Goal: Information Seeking & Learning: Learn about a topic

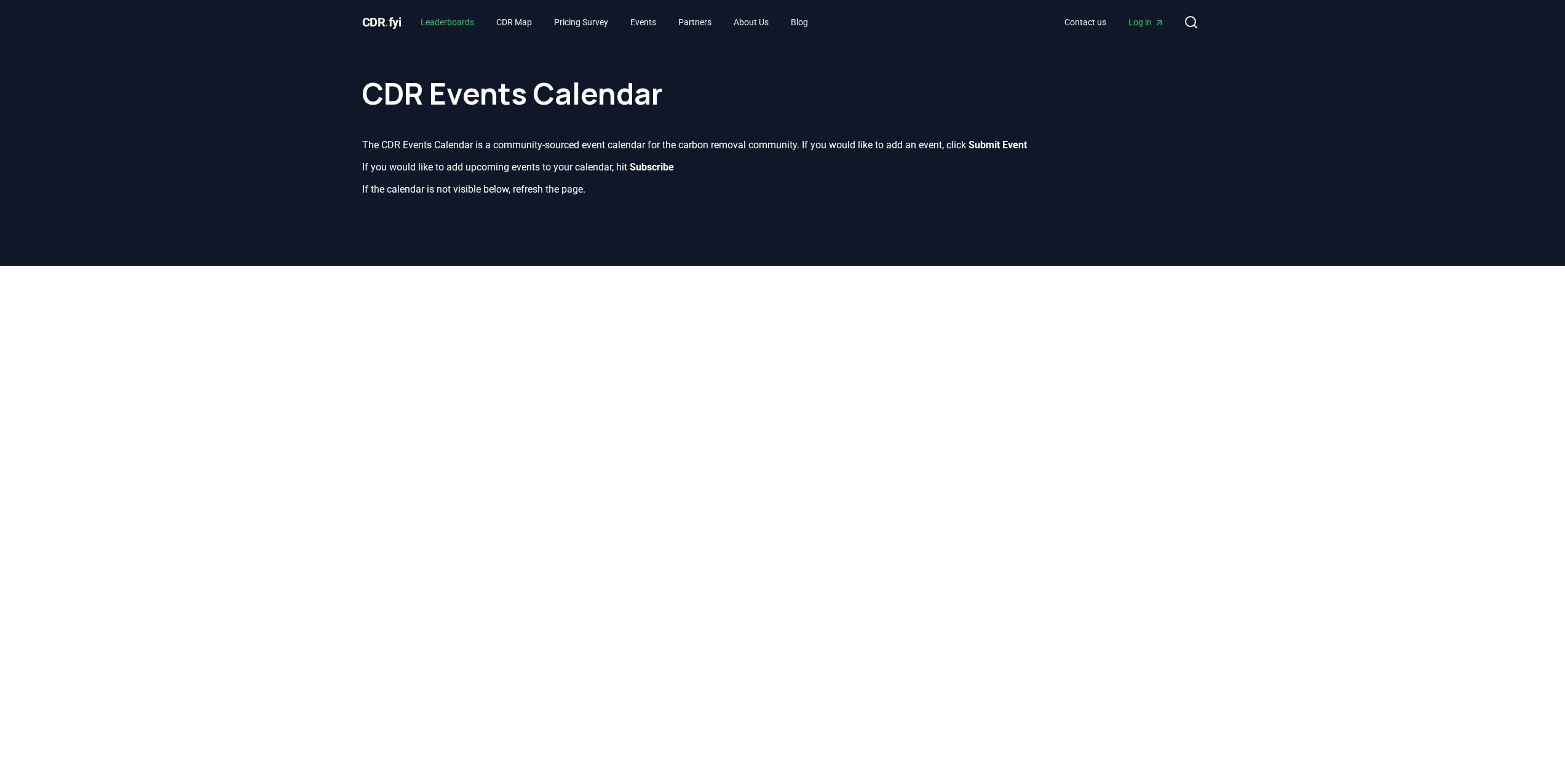
click at [450, 25] on link "Leaderboards" at bounding box center [447, 22] width 73 height 22
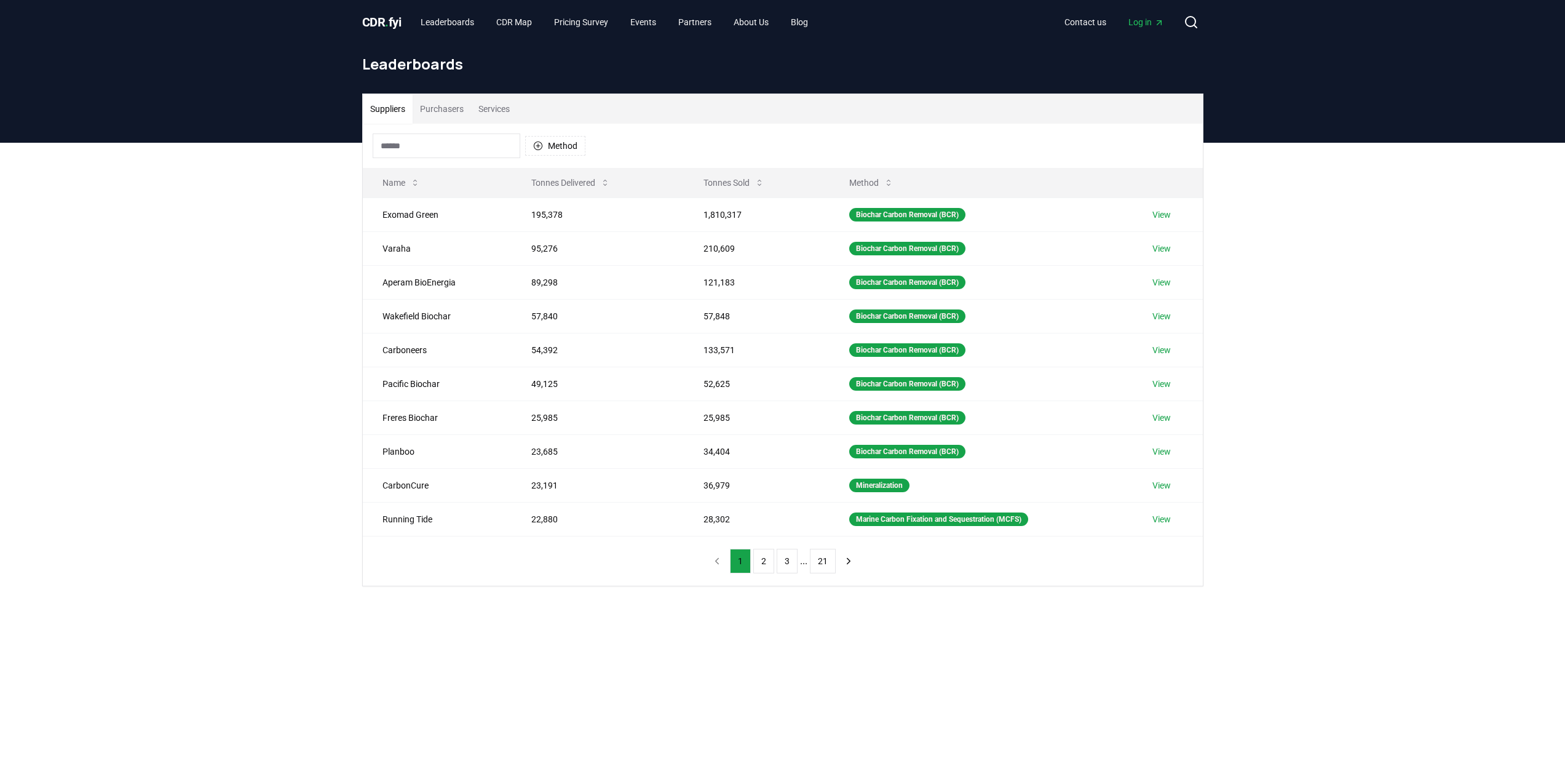
click at [440, 98] on button "Purchasers" at bounding box center [442, 109] width 58 height 30
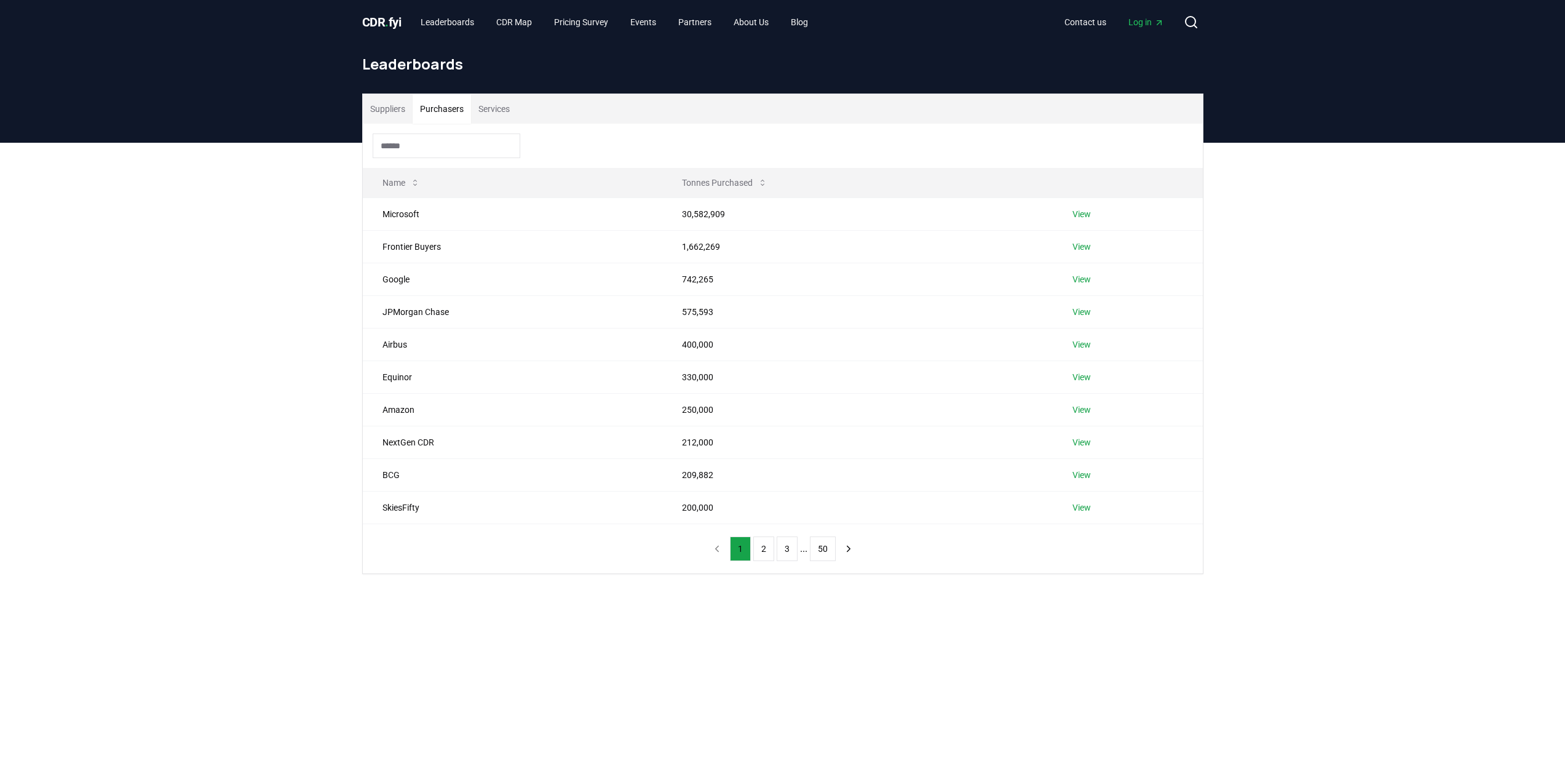
click at [380, 18] on span "CDR . fyi" at bounding box center [381, 22] width 39 height 15
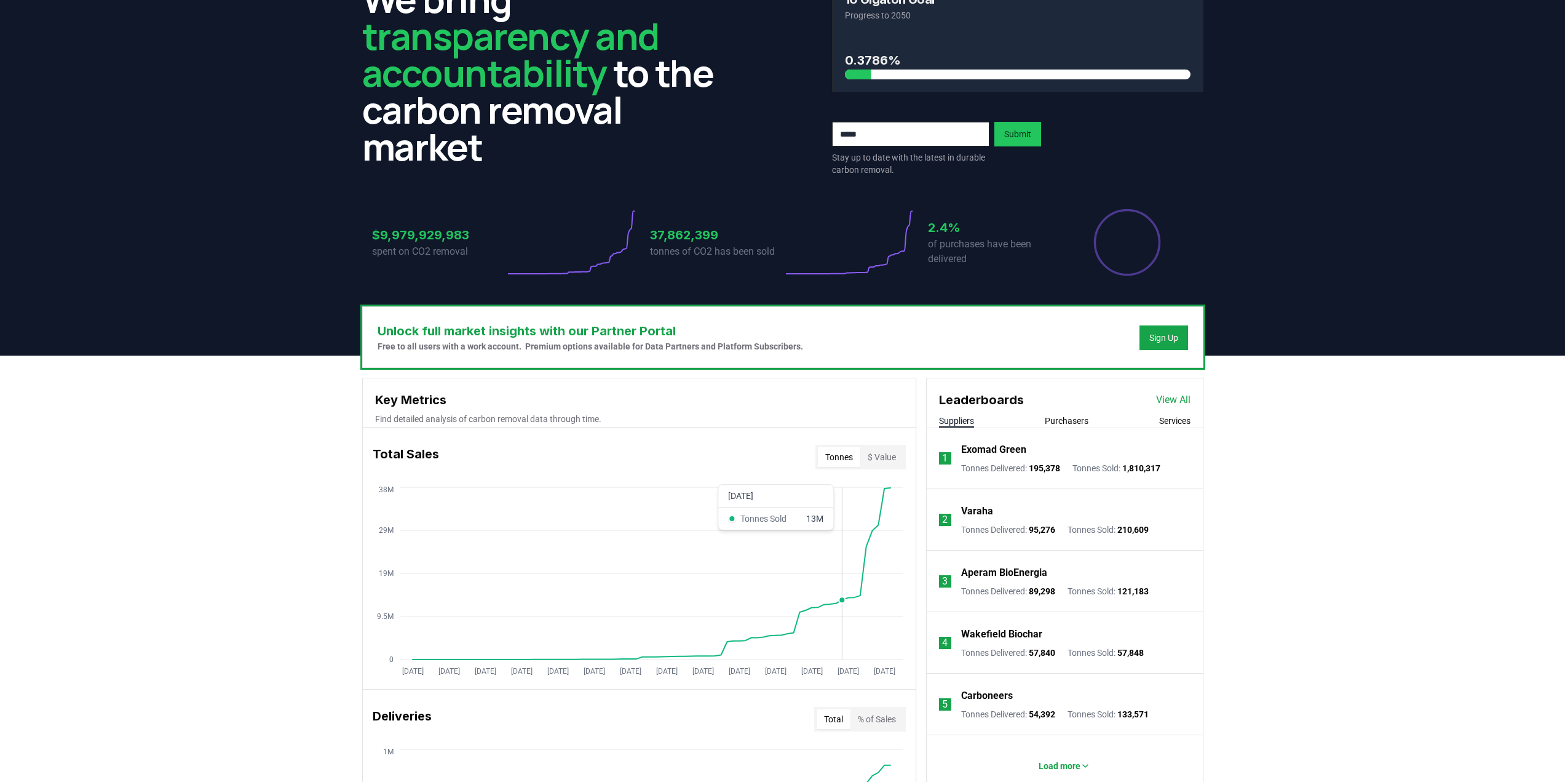
scroll to position [123, 0]
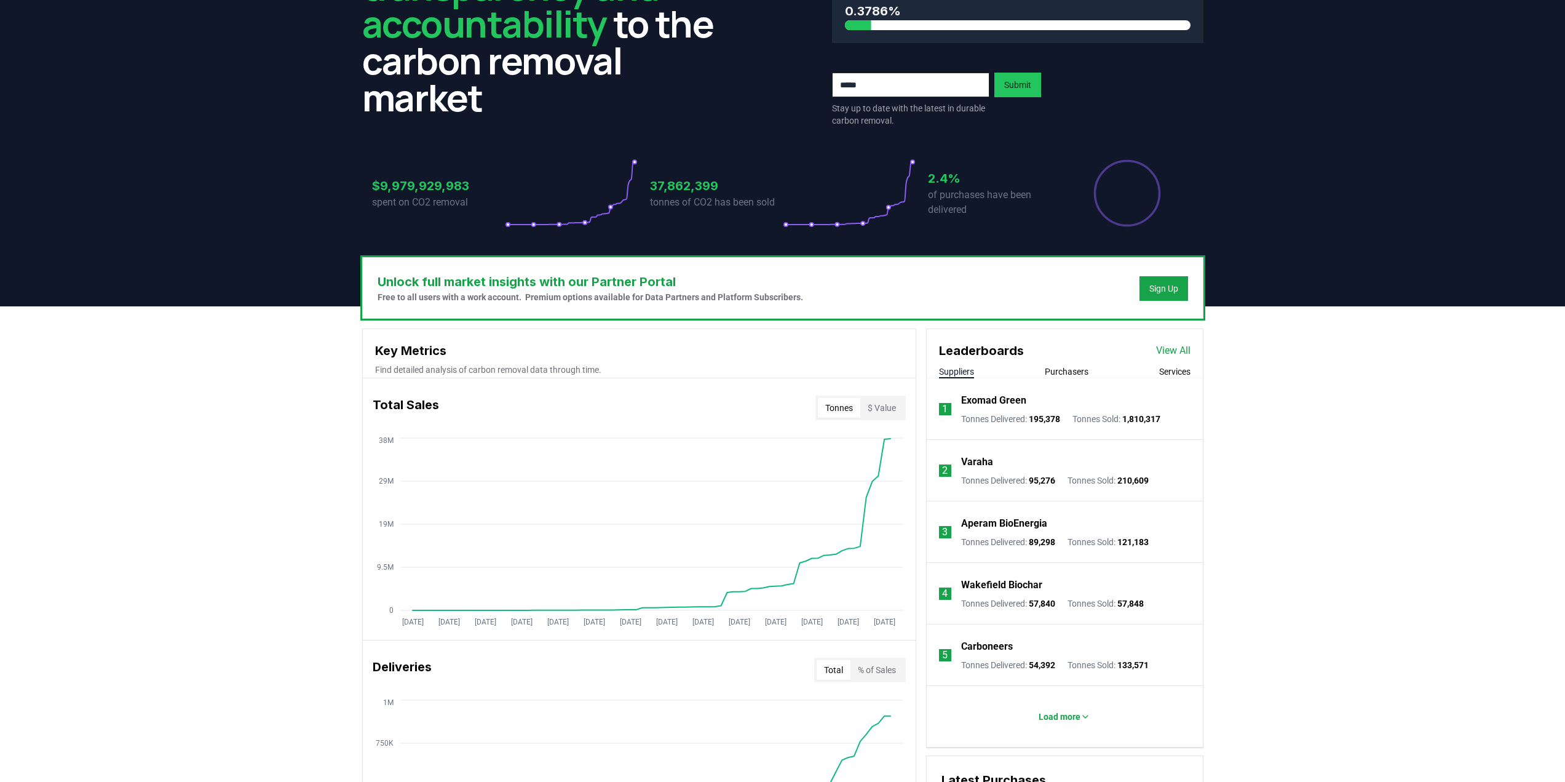
click at [999, 400] on p "Exomad Green" at bounding box center [993, 400] width 65 height 15
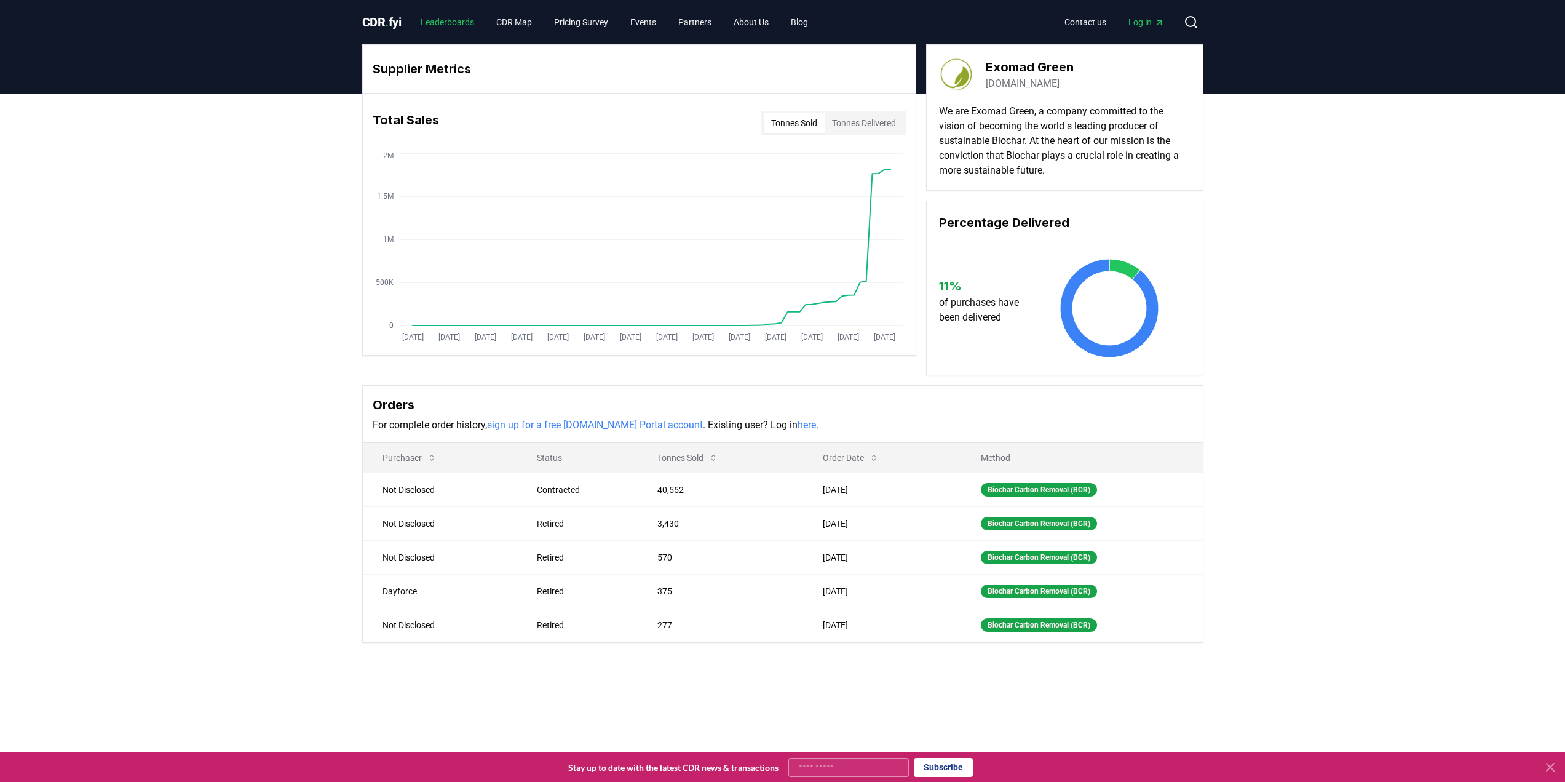
click at [469, 25] on link "Leaderboards" at bounding box center [447, 22] width 73 height 22
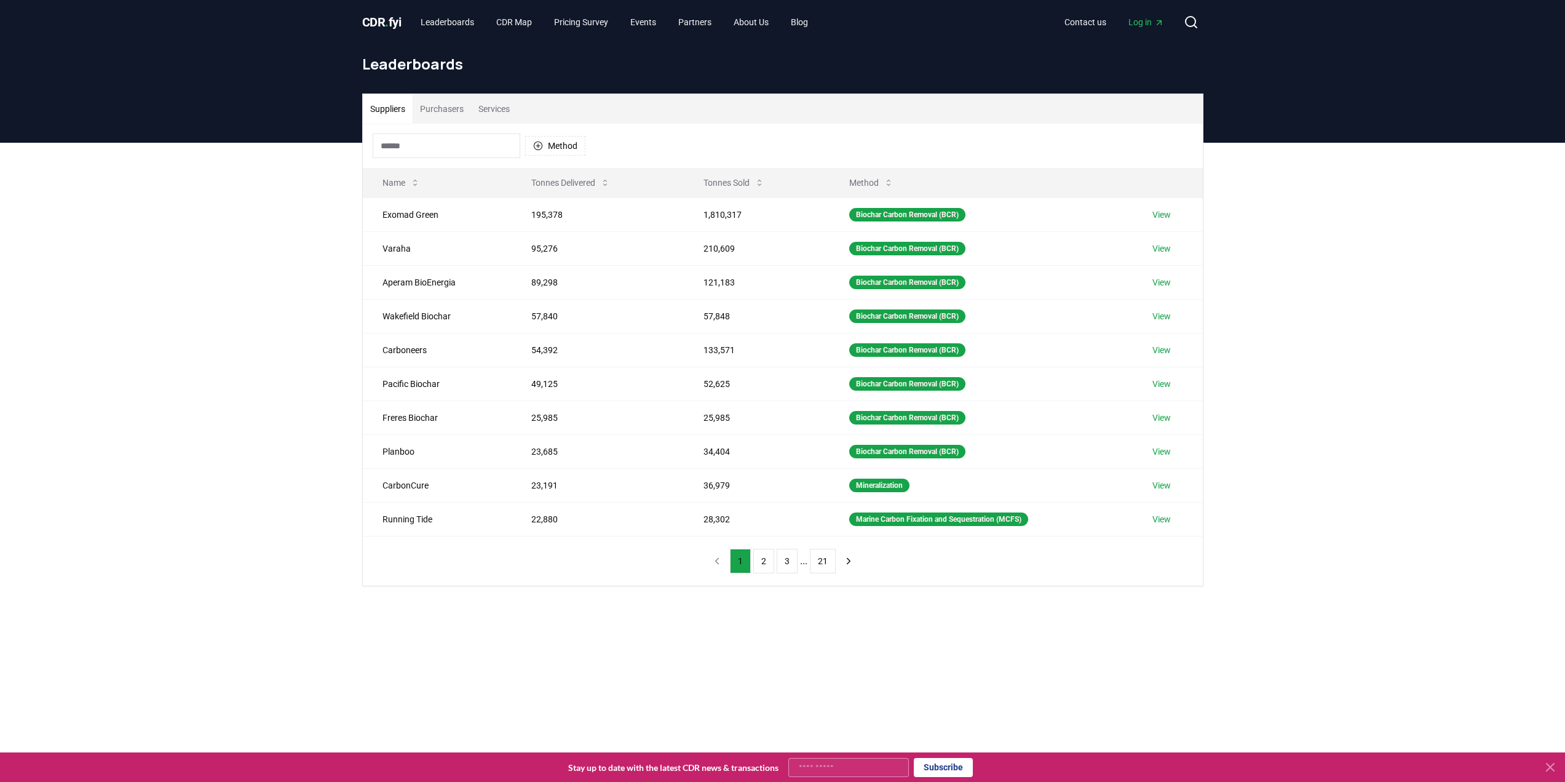
click at [383, 17] on span "CDR . fyi" at bounding box center [381, 22] width 39 height 15
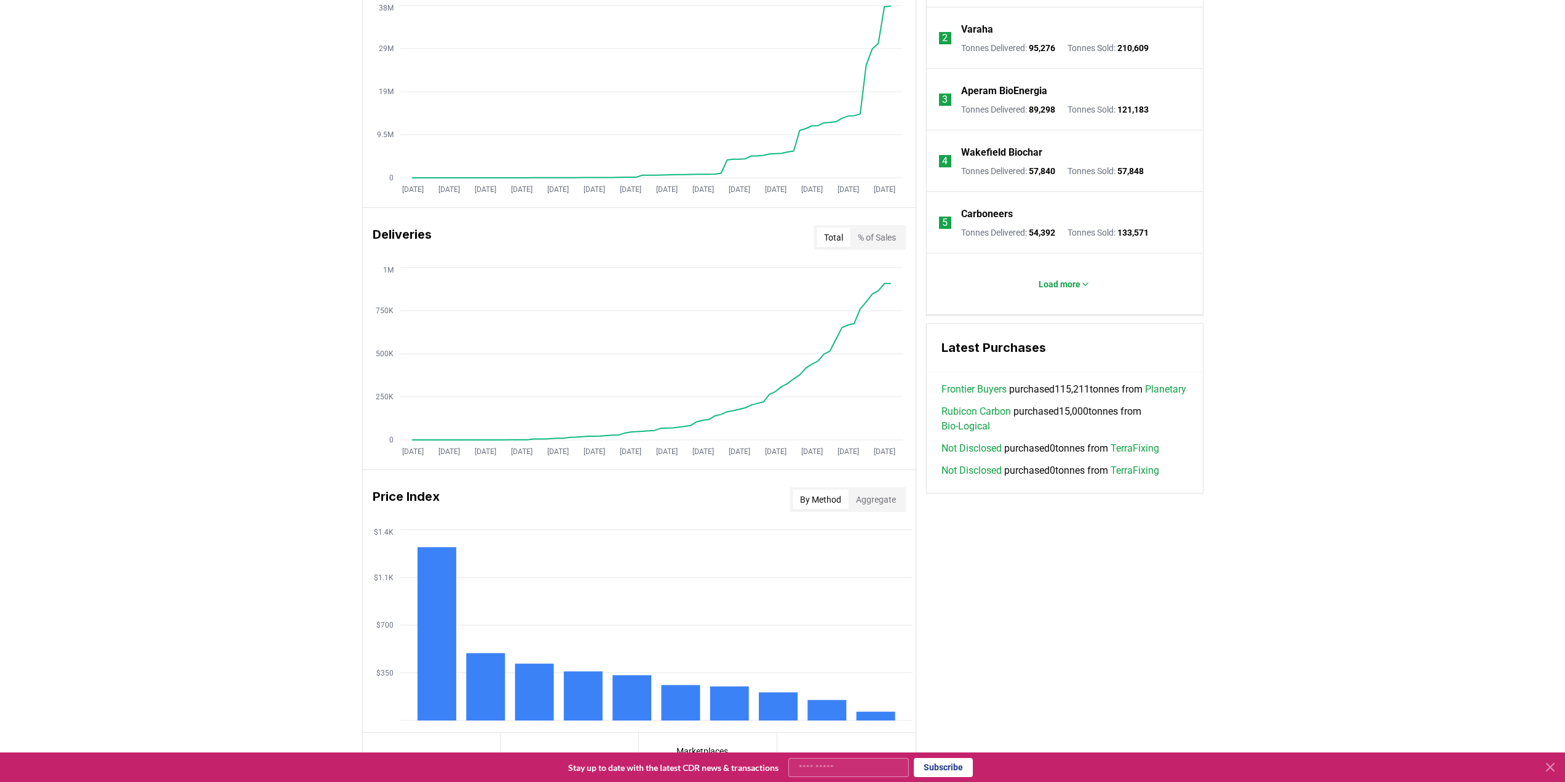
scroll to position [554, 0]
click at [876, 499] on button "Aggregate" at bounding box center [876, 501] width 55 height 20
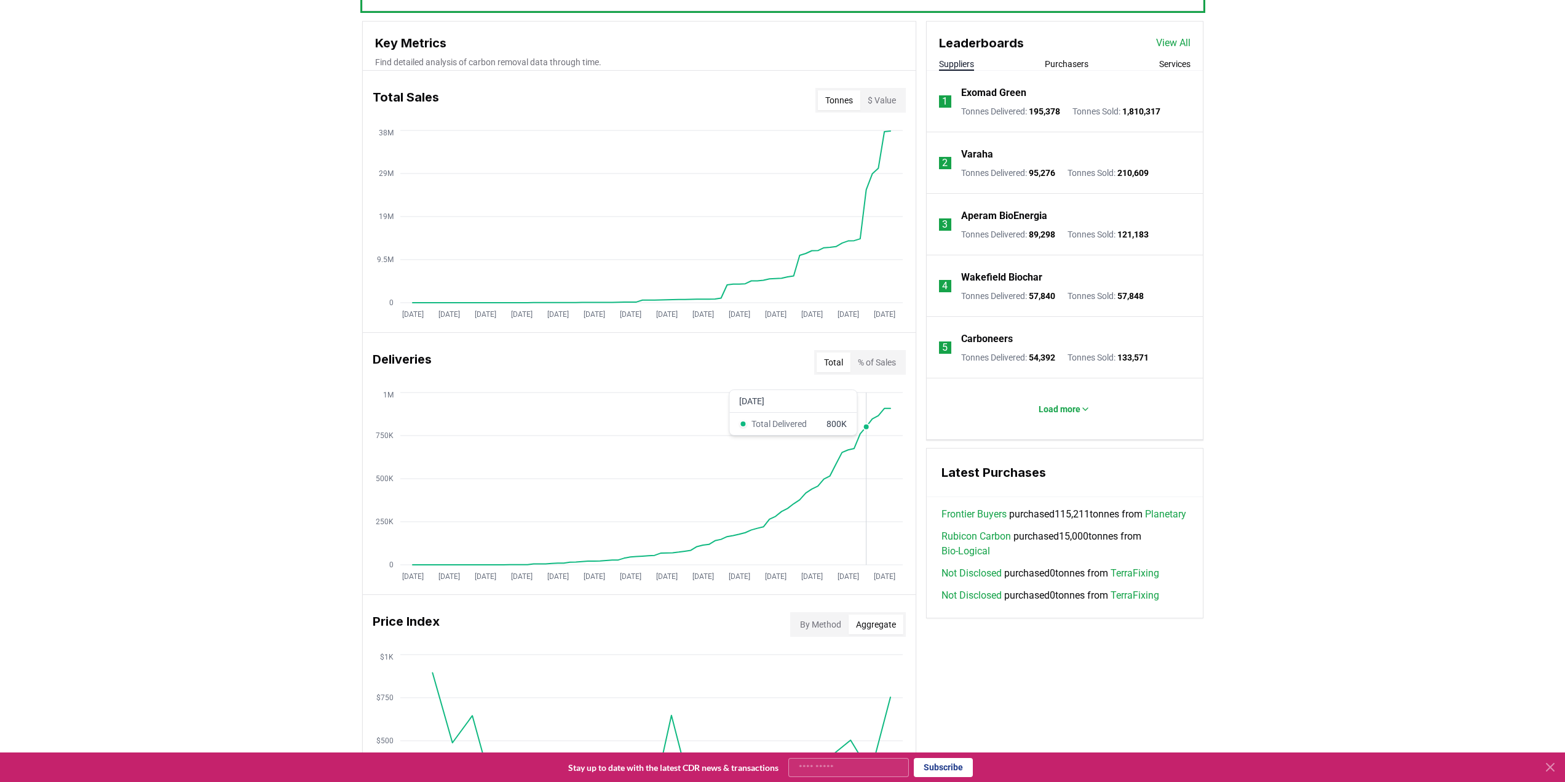
scroll to position [123, 0]
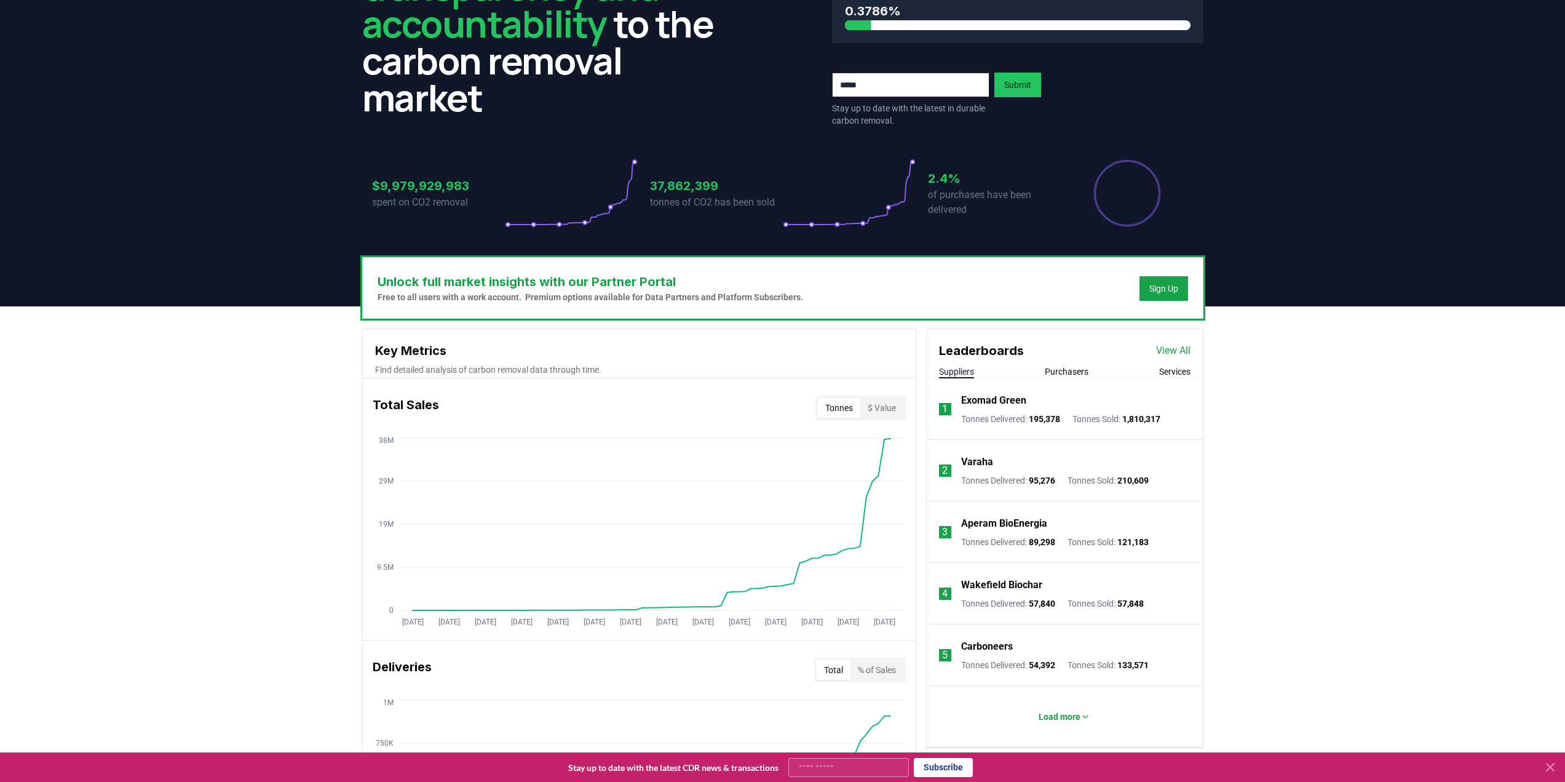
click at [887, 409] on button "$ Value" at bounding box center [881, 408] width 43 height 20
click at [864, 408] on button "$ Value" at bounding box center [881, 408] width 43 height 20
click at [846, 409] on button "Tonnes" at bounding box center [839, 408] width 42 height 20
click at [887, 406] on button "$ Value" at bounding box center [881, 408] width 43 height 20
click at [400, 348] on h3 "Key Metrics" at bounding box center [639, 350] width 528 height 18
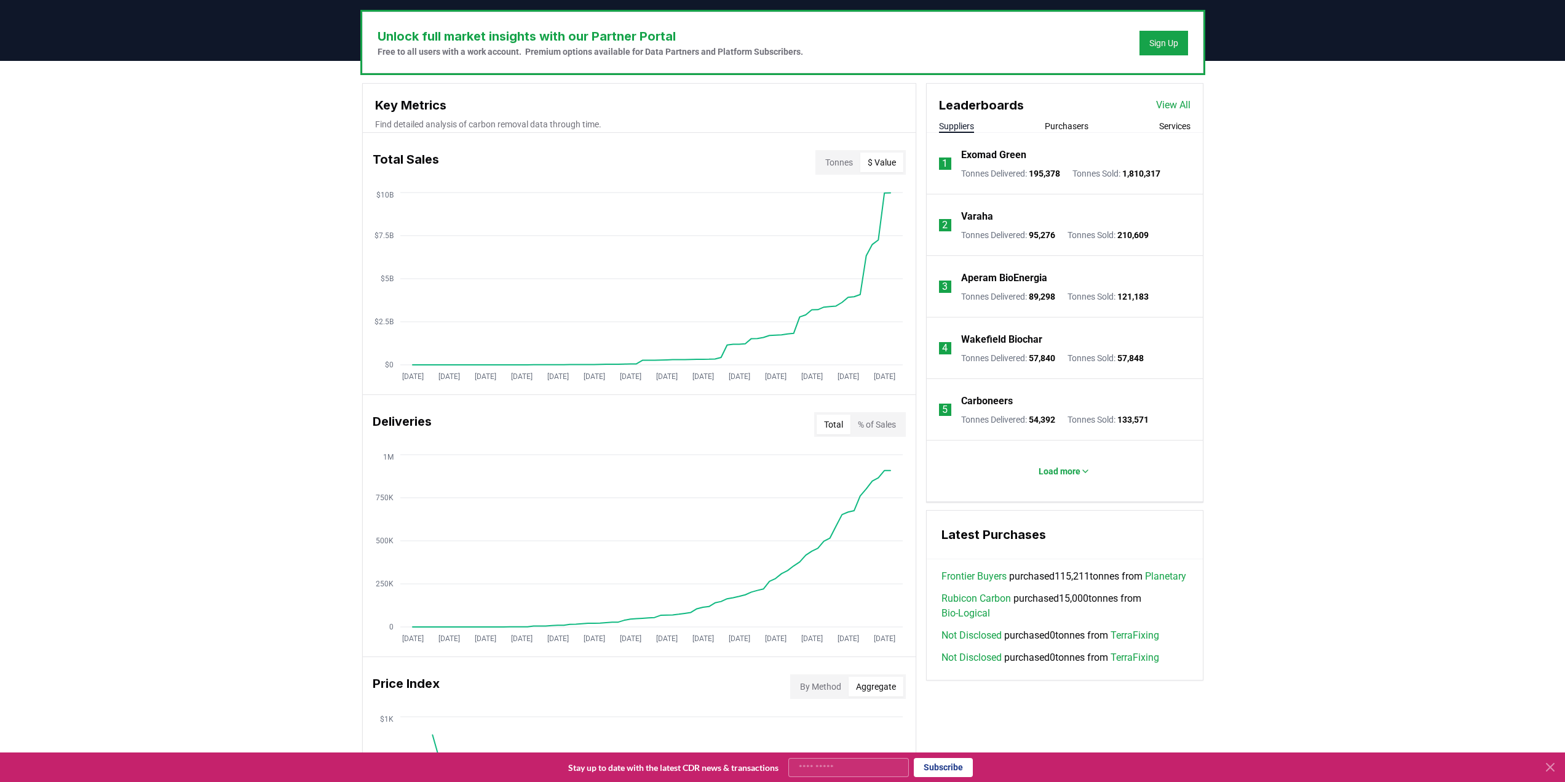
scroll to position [369, 0]
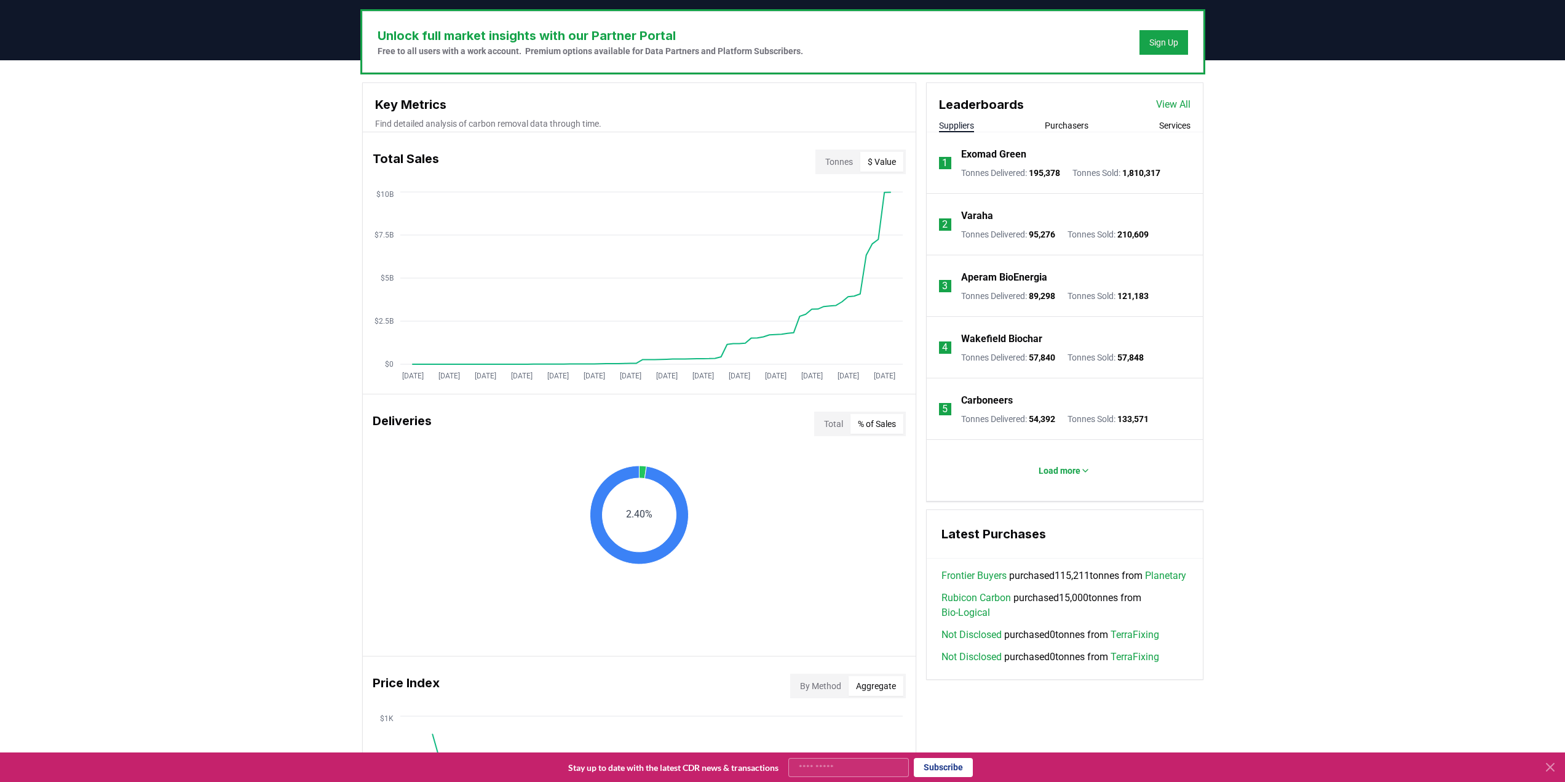
click at [872, 429] on button "% of Sales" at bounding box center [877, 424] width 53 height 20
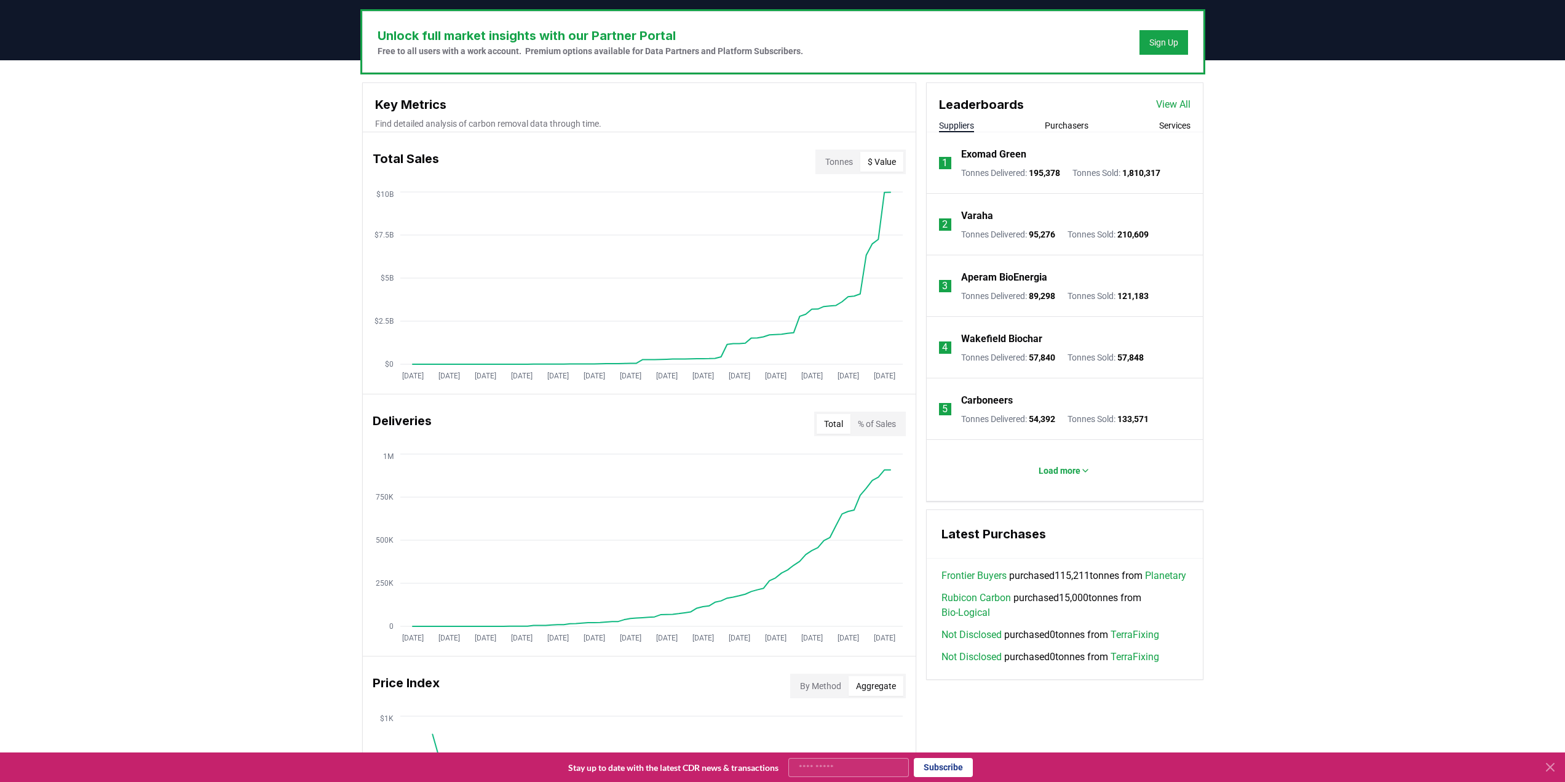
click at [831, 426] on button "Total" at bounding box center [834, 424] width 34 height 20
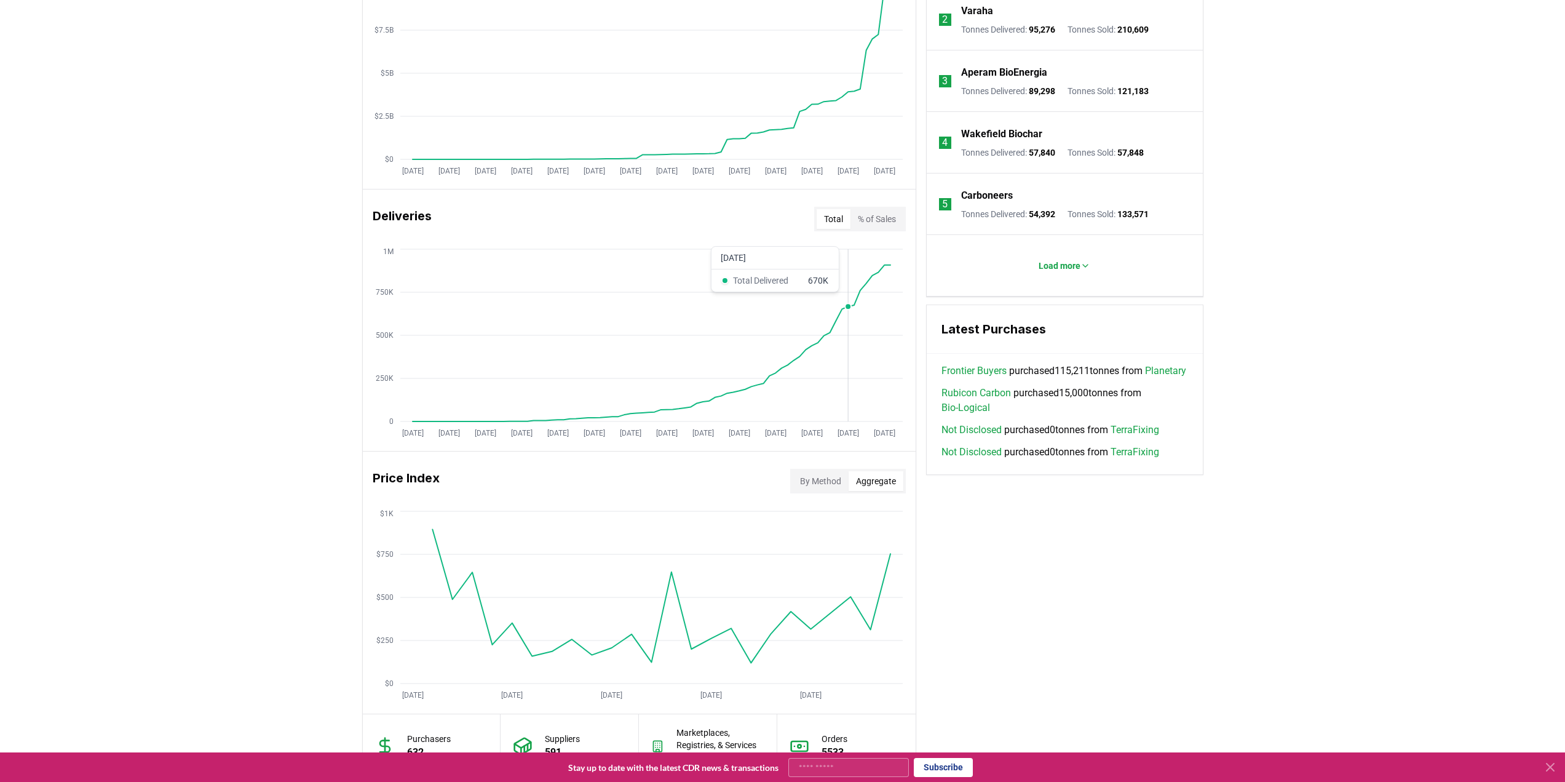
scroll to position [615, 0]
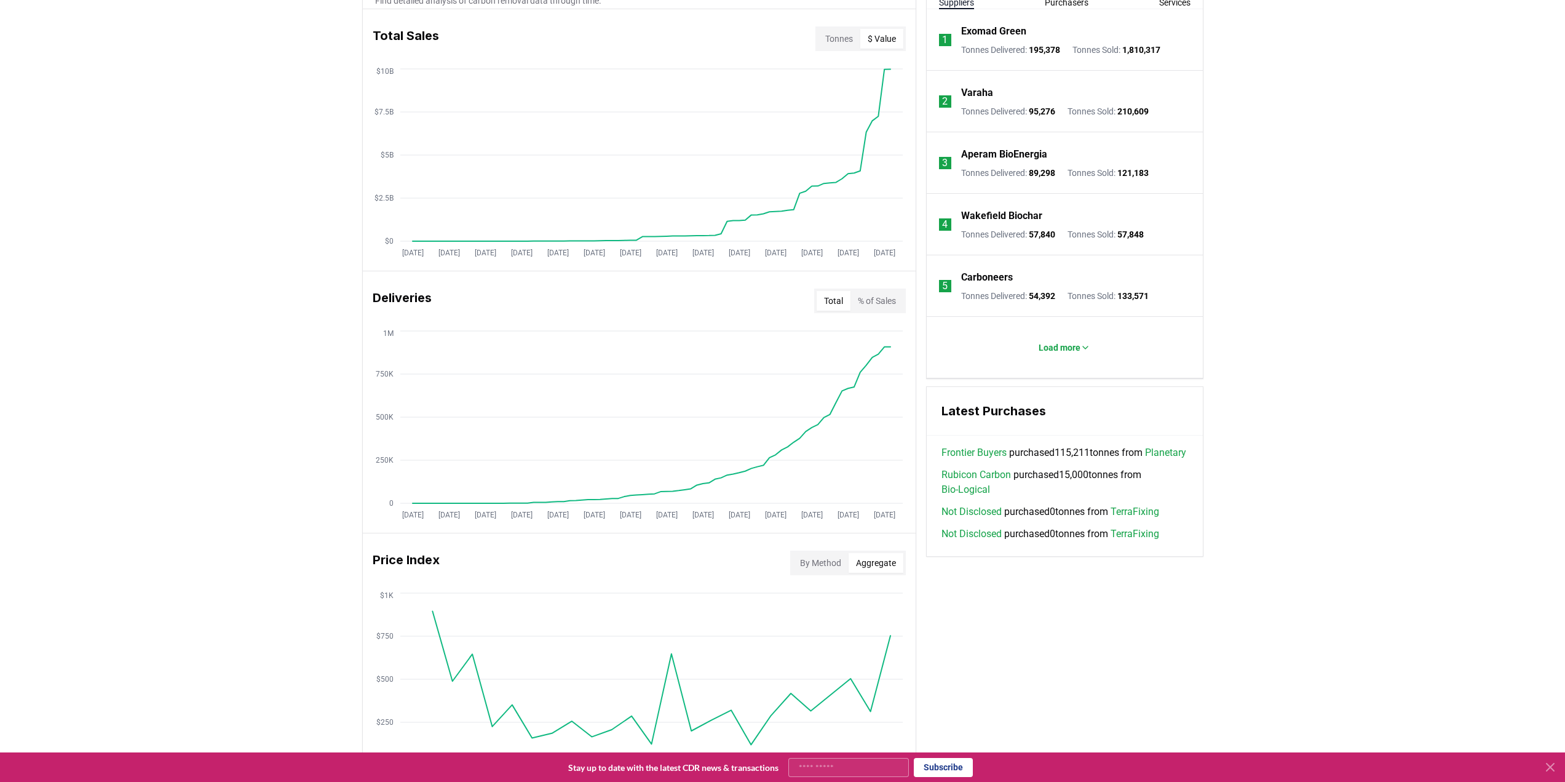
click at [809, 556] on button "By Method" at bounding box center [821, 563] width 56 height 20
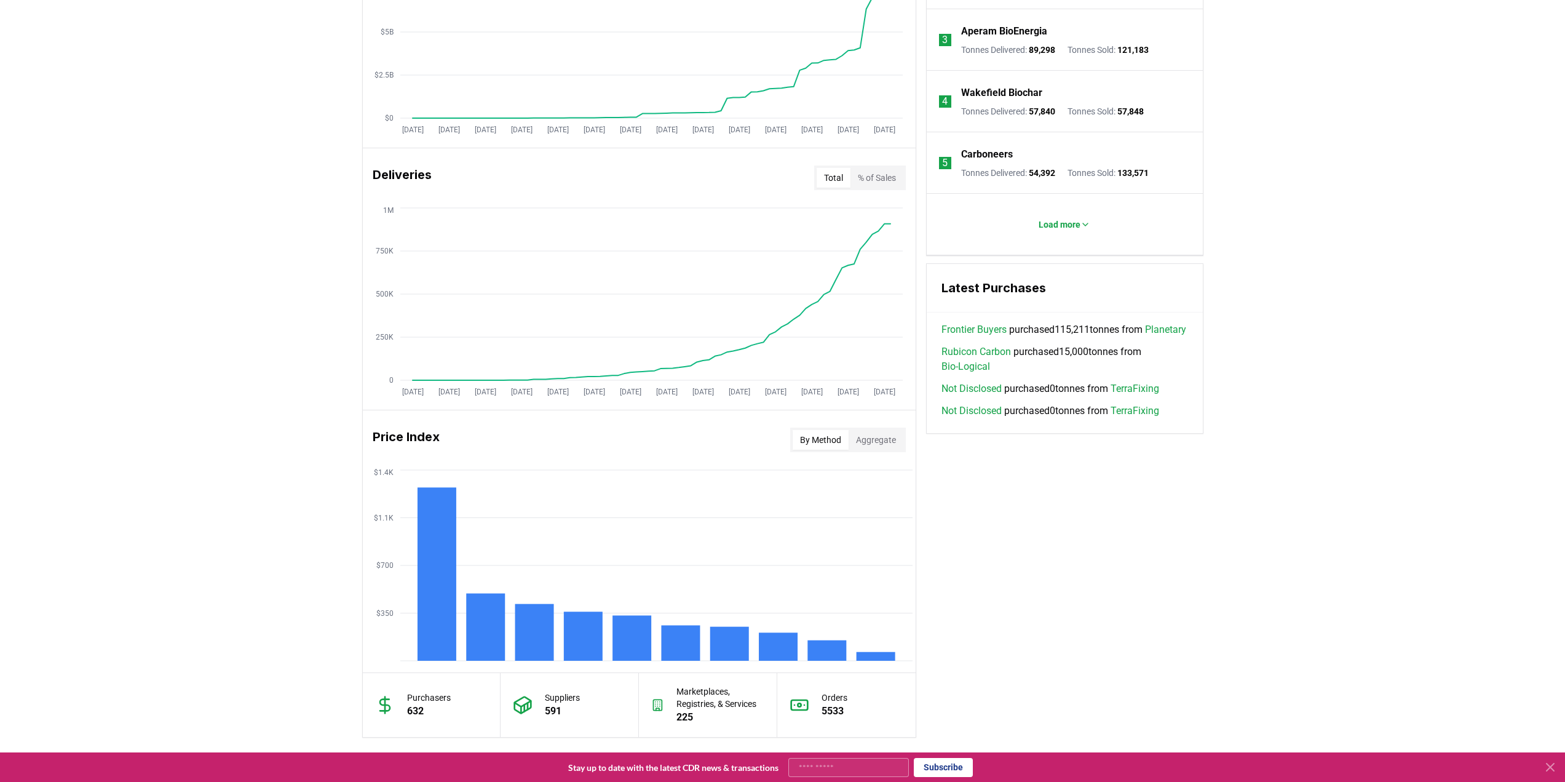
click at [883, 442] on button "Aggregate" at bounding box center [876, 440] width 55 height 20
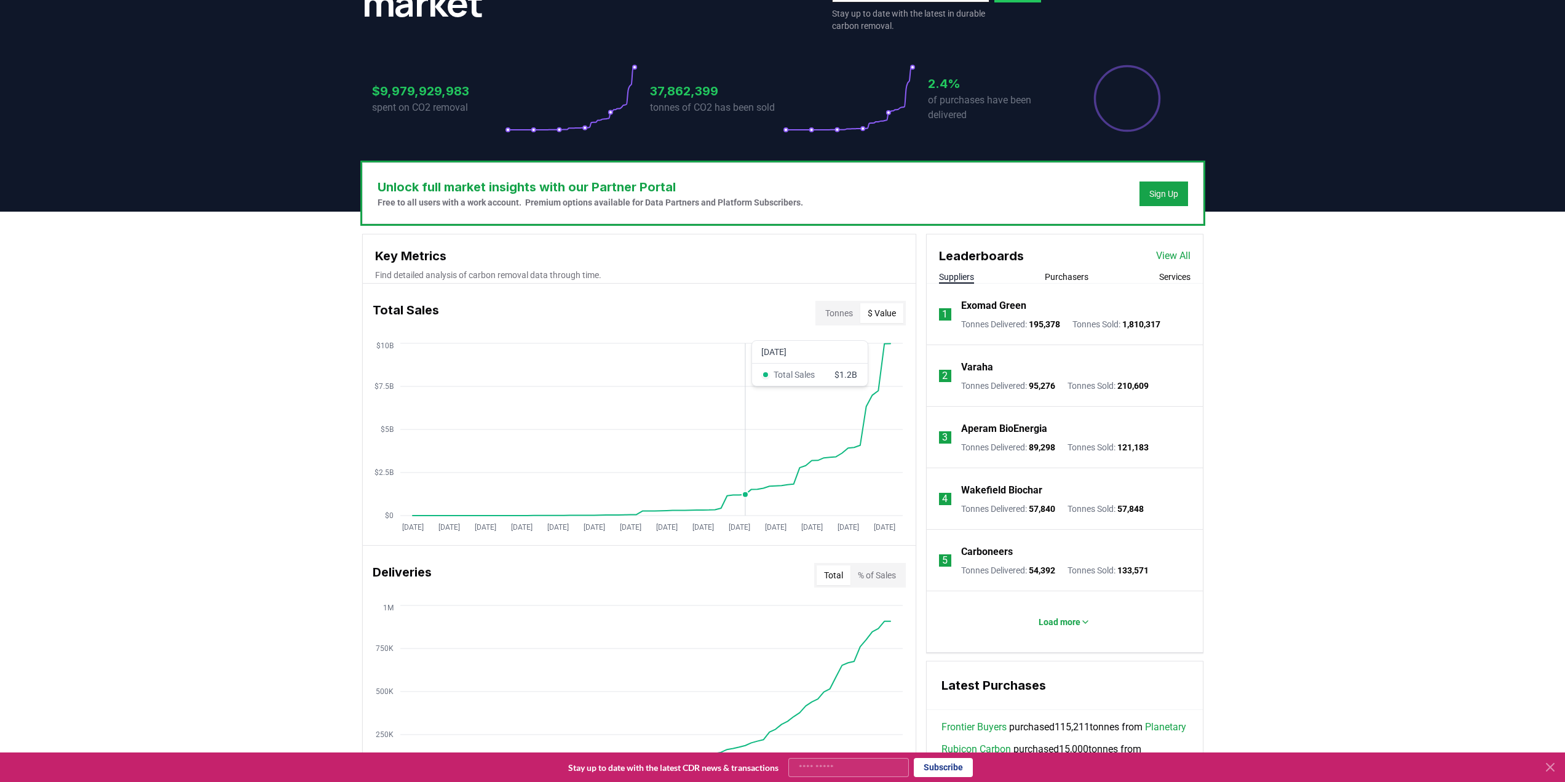
scroll to position [246, 0]
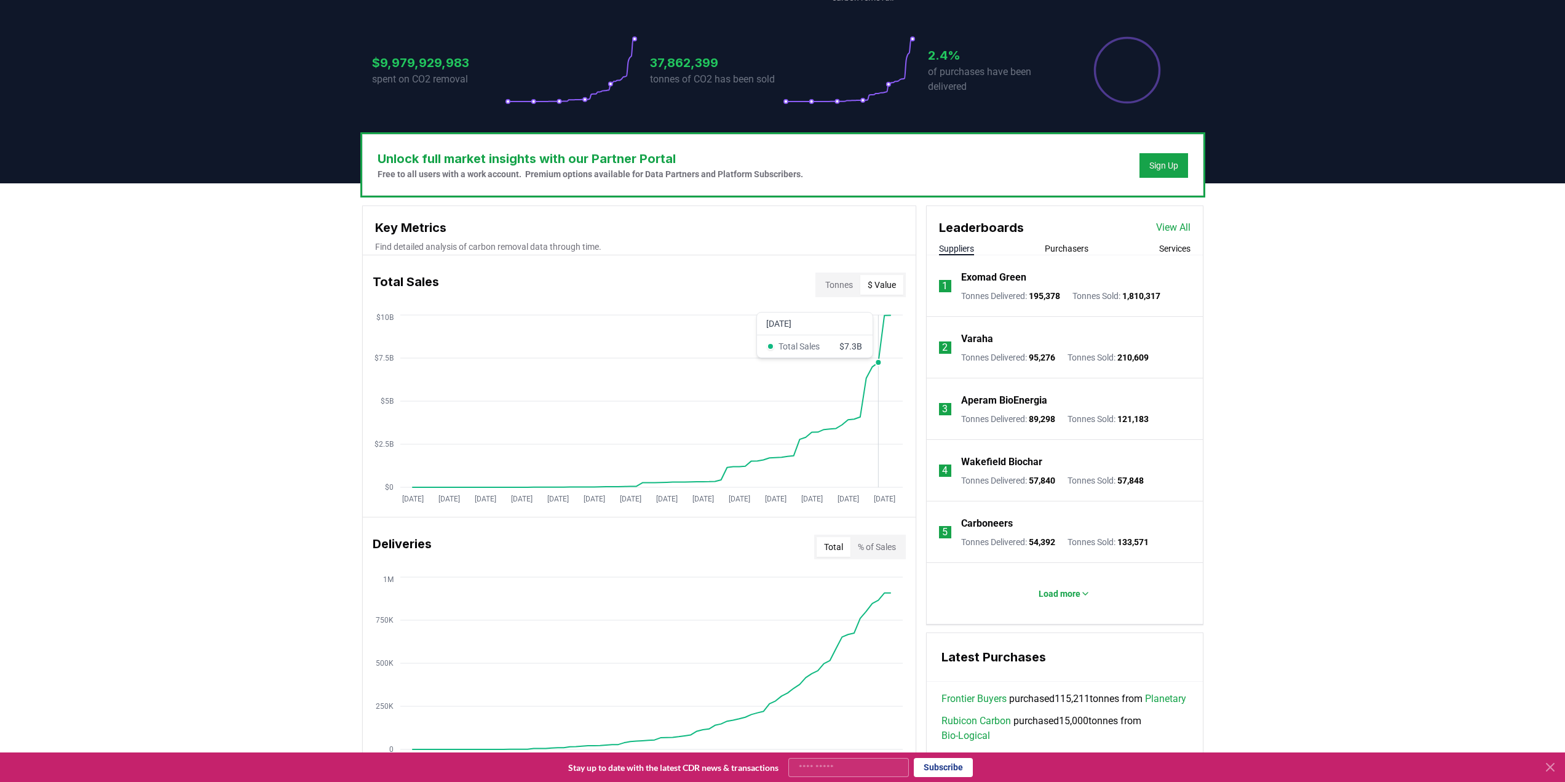
click at [883, 379] on icon "[DATE] [DATE] [DATE] [DATE] [DATE] [DATE] [DATE] [DATE] [DATE] [DATE] [DATE] [D…" at bounding box center [634, 410] width 543 height 197
click at [835, 283] on button "Tonnes" at bounding box center [839, 285] width 42 height 20
click at [871, 278] on button "$ Value" at bounding box center [881, 285] width 43 height 20
drag, startPoint x: 884, startPoint y: 431, endPoint x: 829, endPoint y: 435, distance: 54.9
click at [829, 435] on icon "[DATE] [DATE] [DATE] [DATE] [DATE] [DATE] [DATE] [DATE] [DATE] [DATE] [DATE] [D…" at bounding box center [634, 410] width 543 height 197
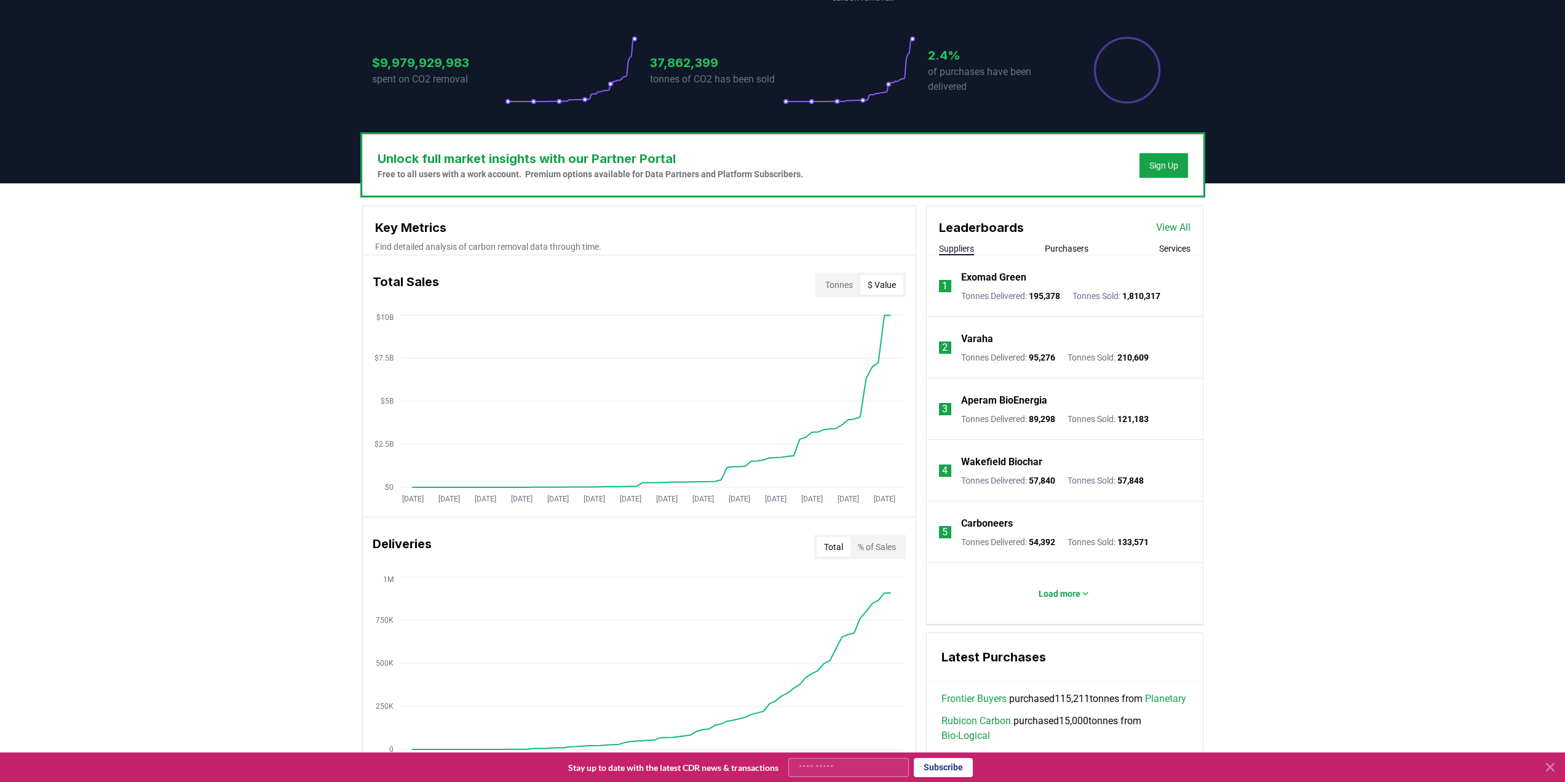
click at [774, 263] on div "Total Sales Tonnes $ Value" at bounding box center [639, 285] width 553 height 44
click at [550, 484] on circle at bounding box center [552, 487] width 6 height 6
